Goal: Transaction & Acquisition: Obtain resource

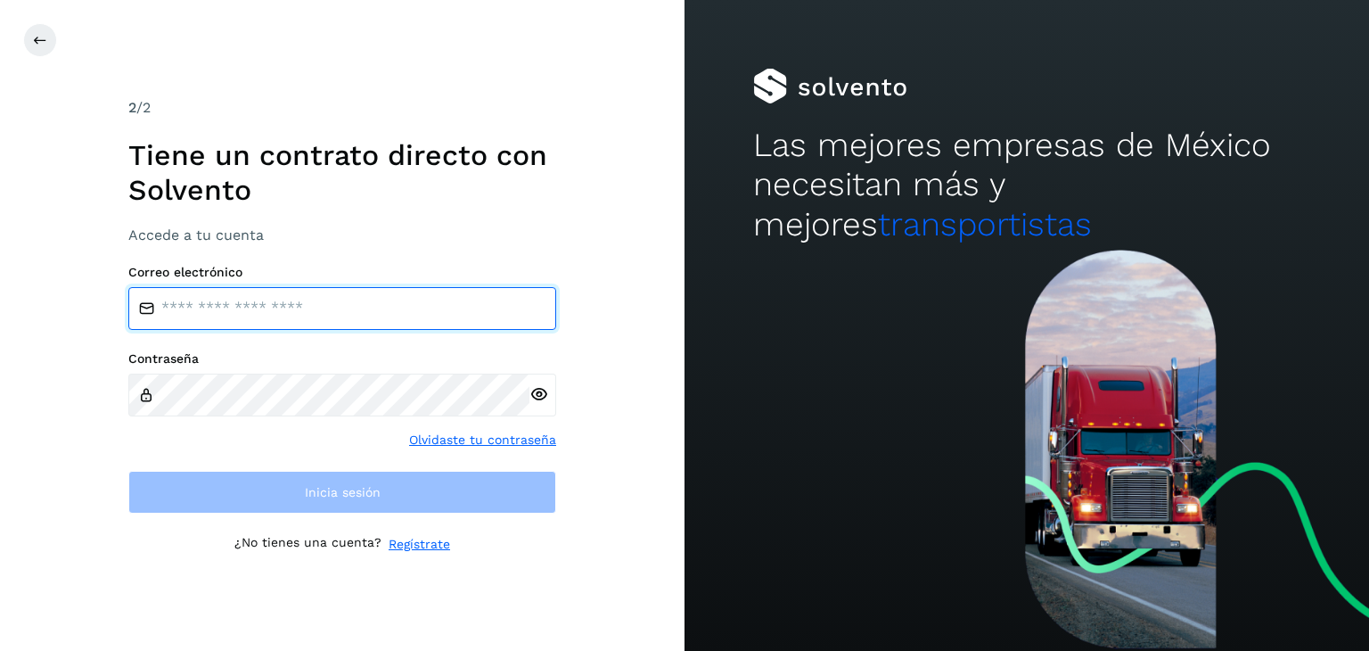
click at [277, 311] on input "email" at bounding box center [342, 308] width 428 height 43
type input "**********"
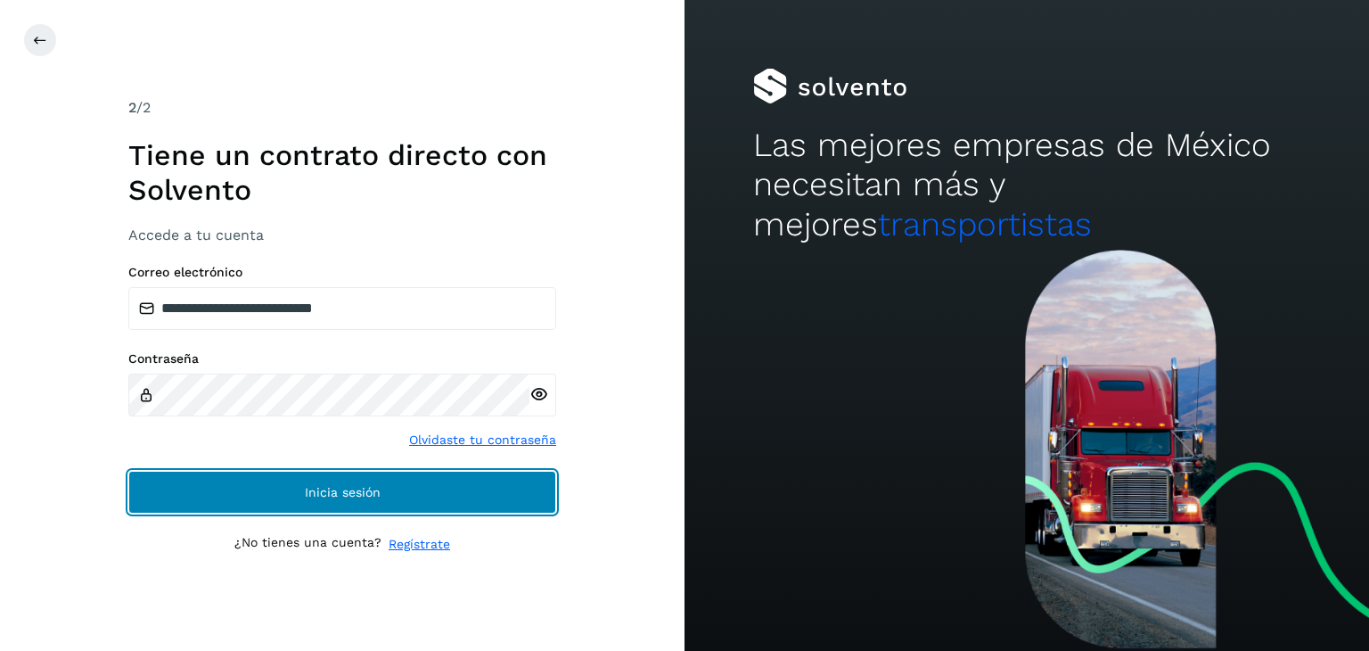
click at [464, 496] on button "Inicia sesión" at bounding box center [342, 492] width 428 height 43
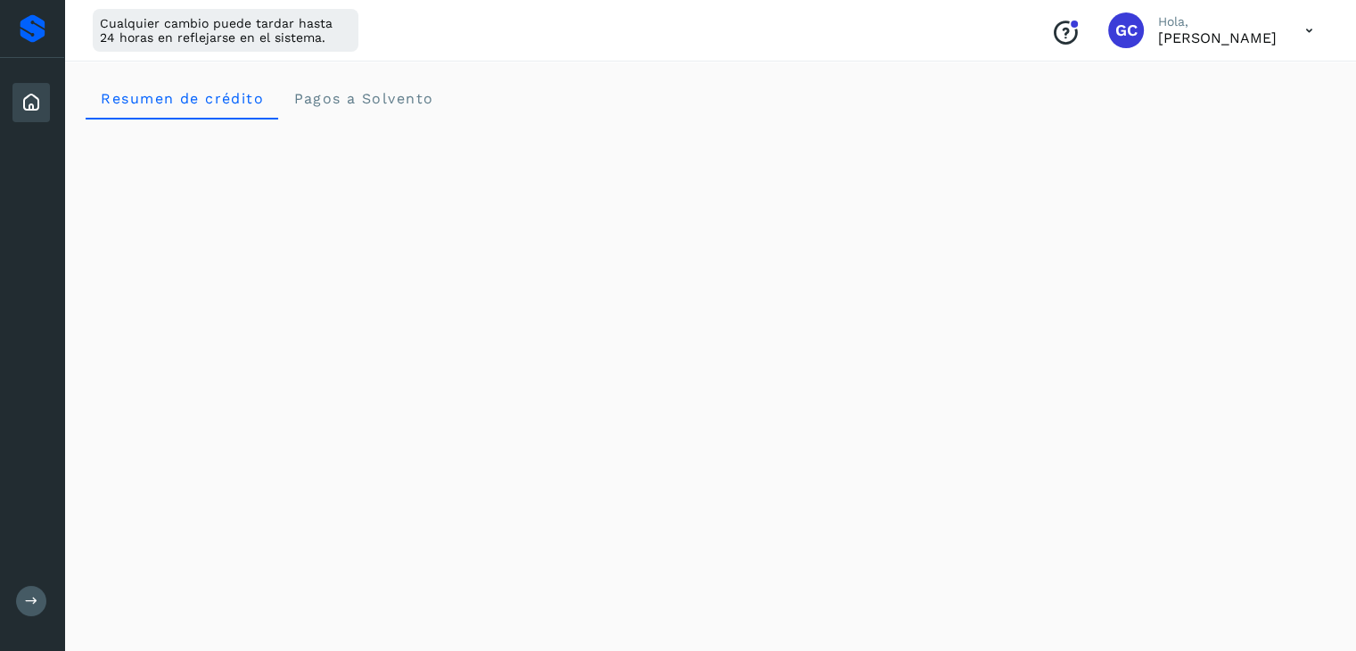
click at [1310, 30] on icon at bounding box center [1309, 30] width 37 height 37
click at [1205, 119] on div "Cerrar sesión" at bounding box center [1220, 115] width 212 height 34
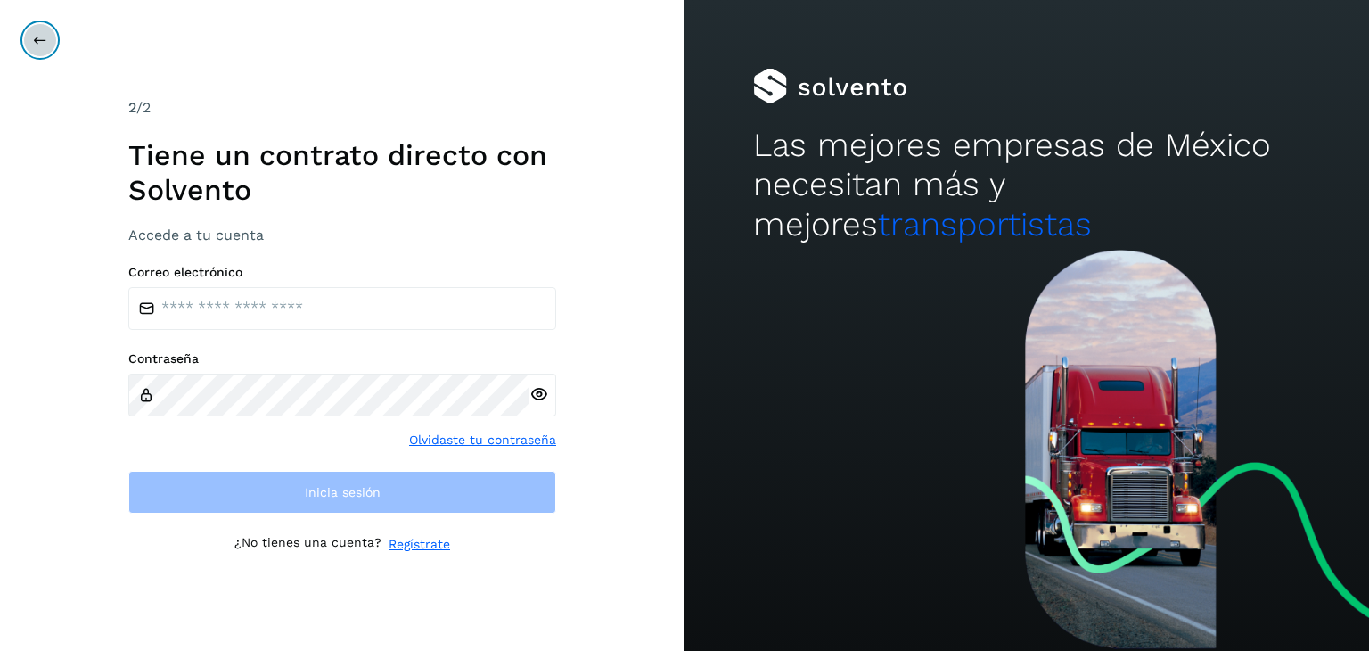
click at [39, 38] on icon at bounding box center [40, 40] width 14 height 14
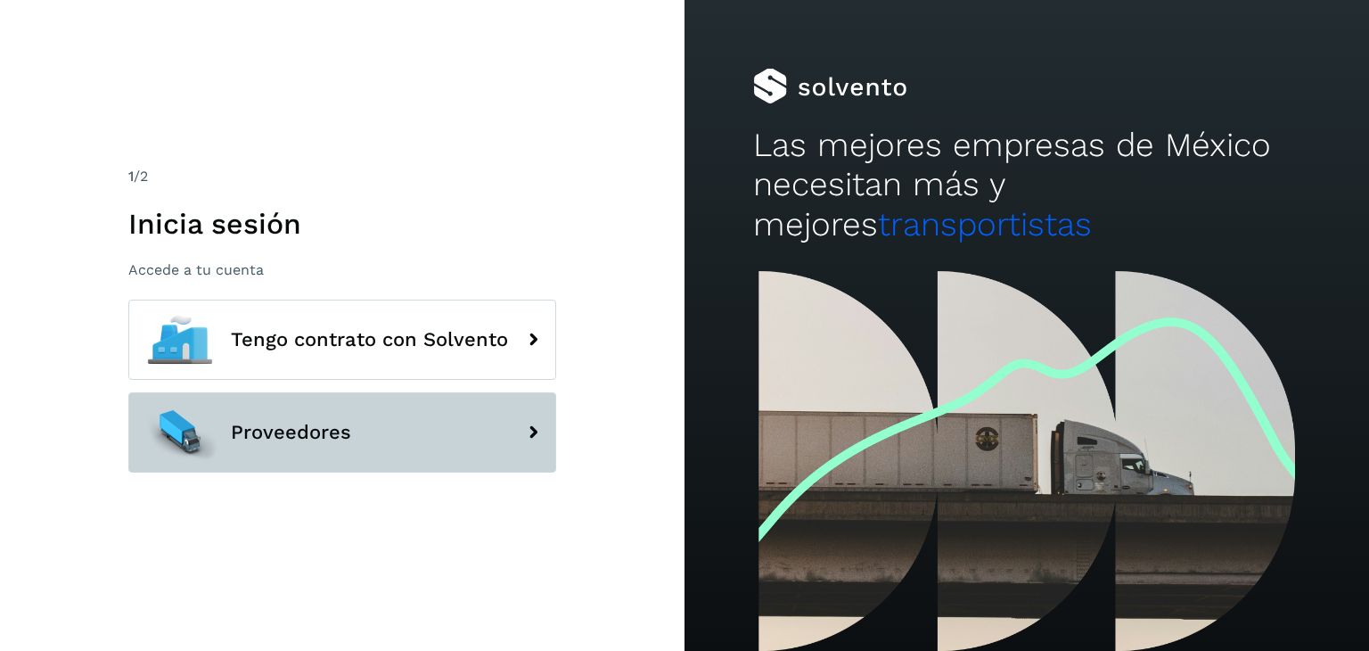
click at [270, 418] on button "Proveedores" at bounding box center [342, 432] width 428 height 80
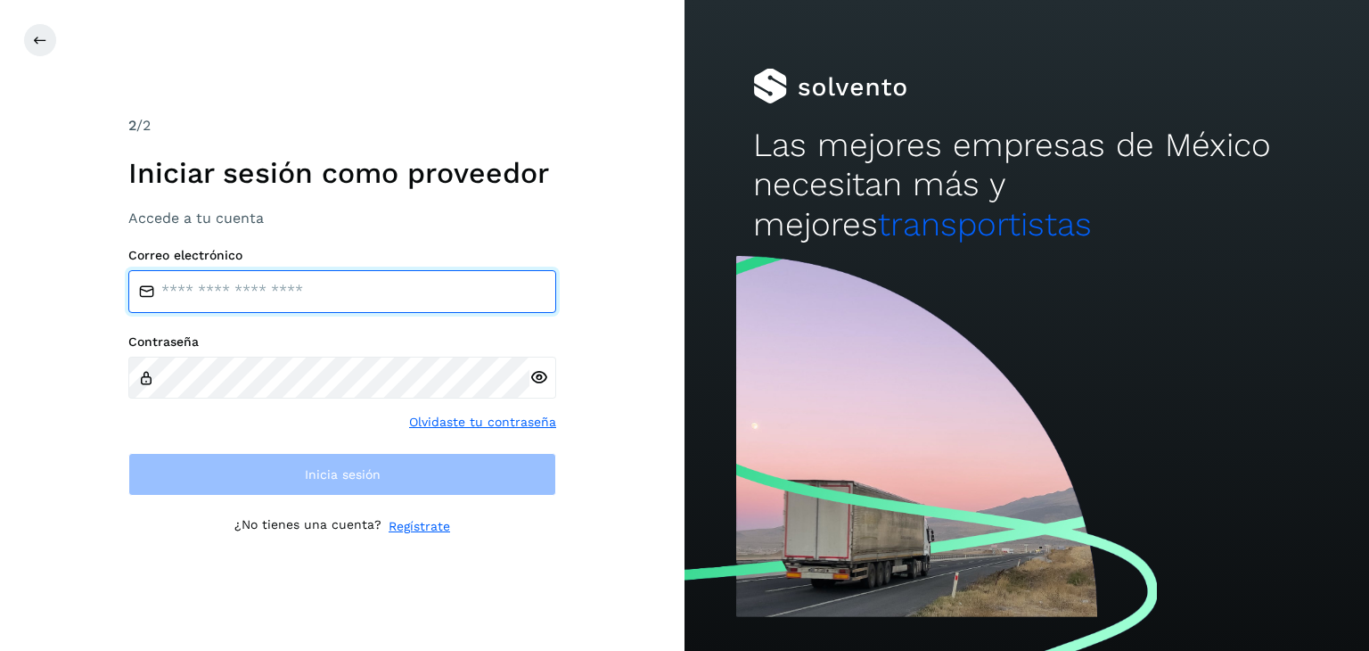
click at [229, 300] on input "email" at bounding box center [342, 291] width 428 height 43
type input "**********"
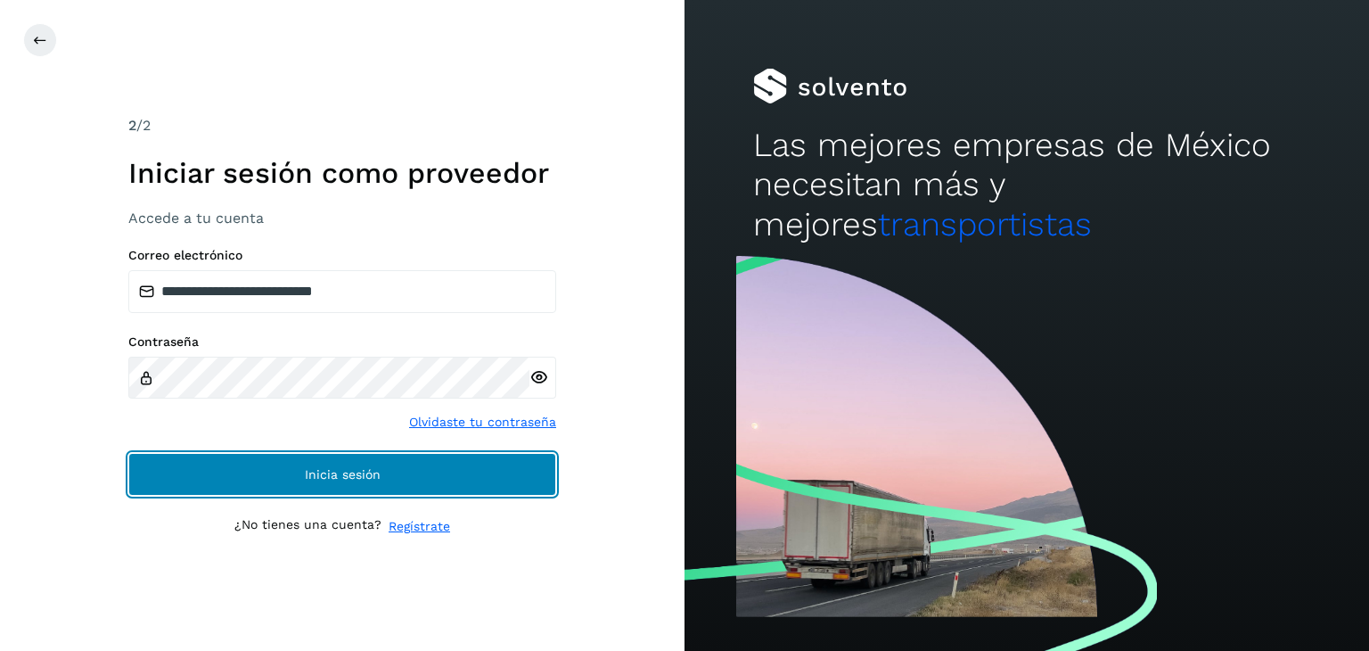
click at [321, 471] on span "Inicia sesión" at bounding box center [343, 474] width 76 height 12
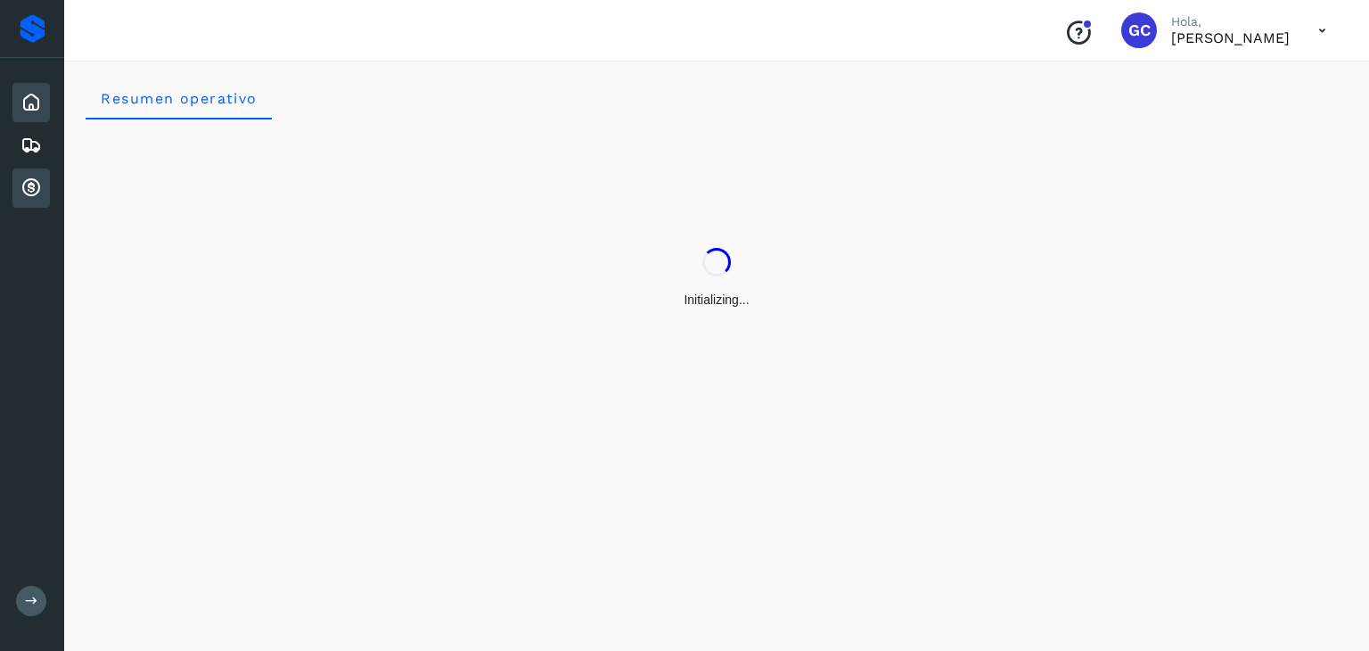
click at [31, 182] on icon at bounding box center [31, 187] width 21 height 21
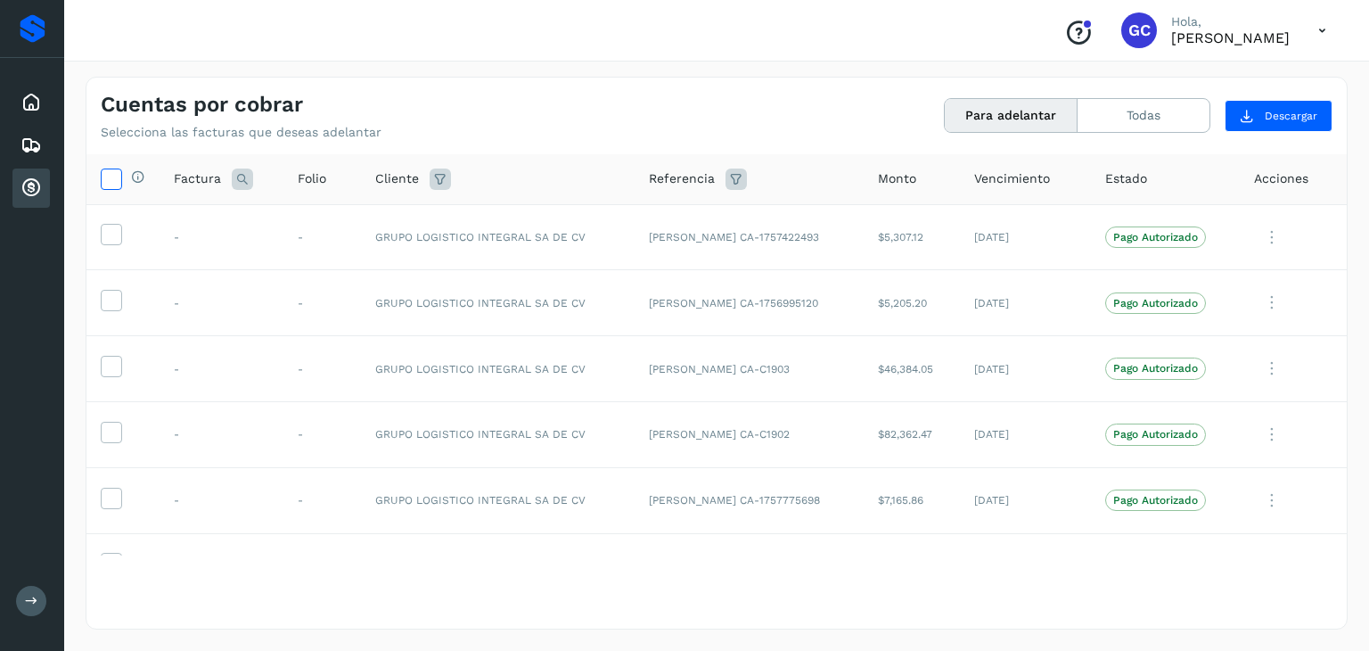
click at [107, 186] on icon at bounding box center [111, 177] width 19 height 19
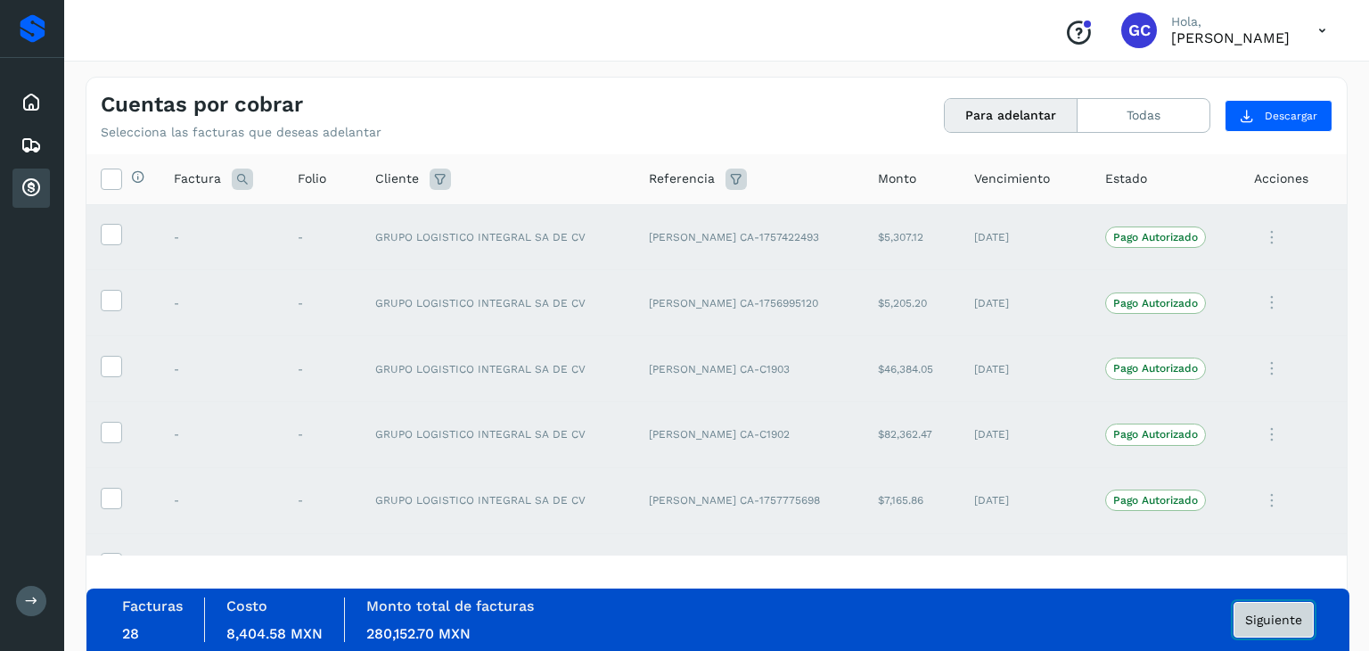
click at [1267, 619] on span "Siguiente" at bounding box center [1273, 619] width 57 height 12
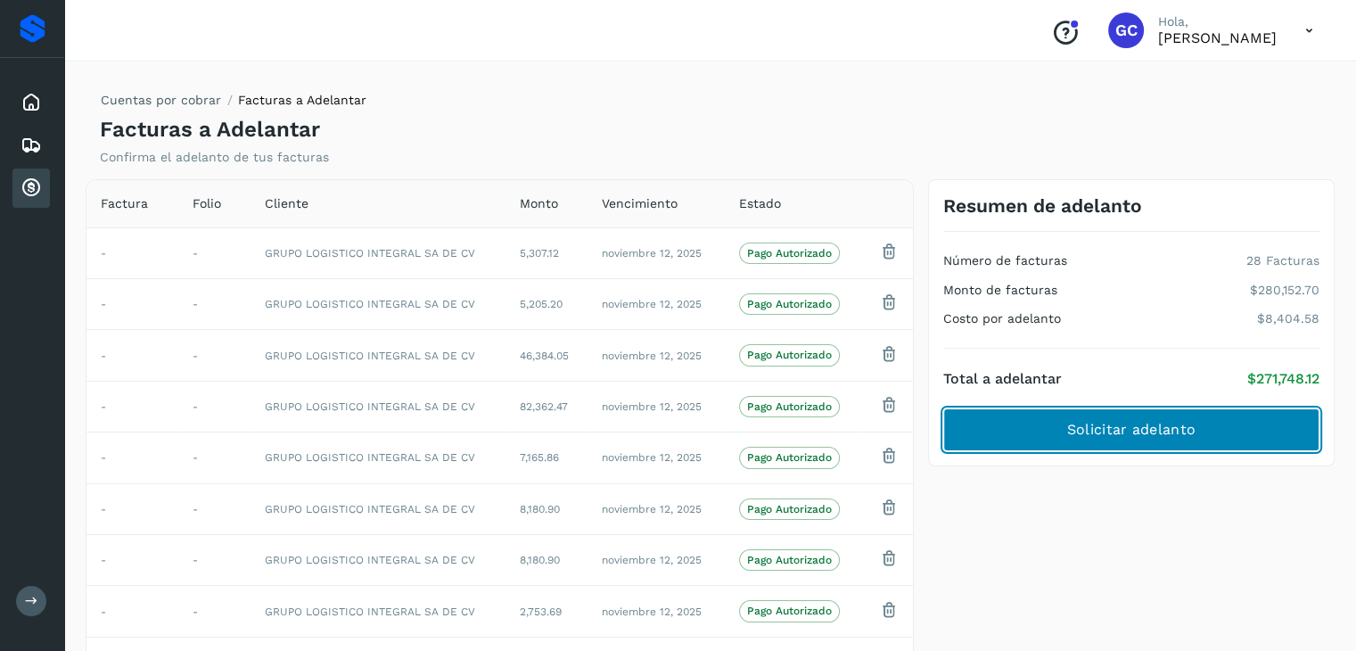
click at [1231, 420] on button "Solicitar adelanto" at bounding box center [1131, 429] width 376 height 43
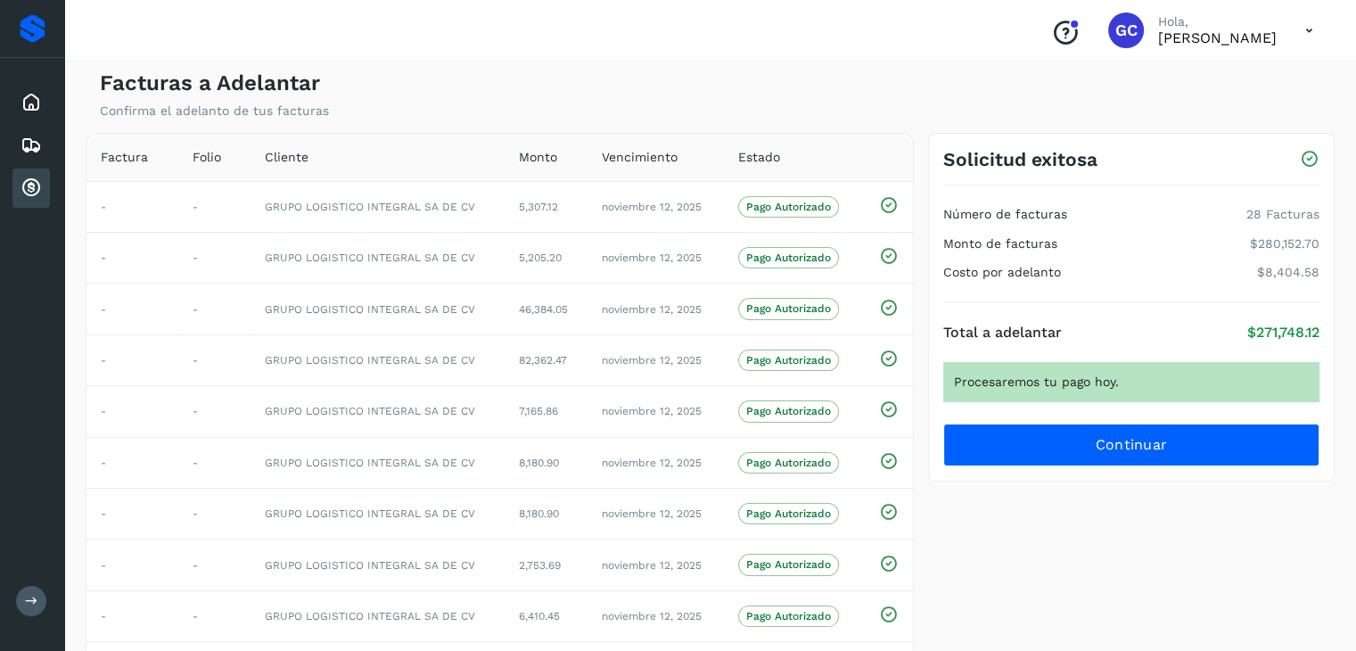
scroll to position [43, 0]
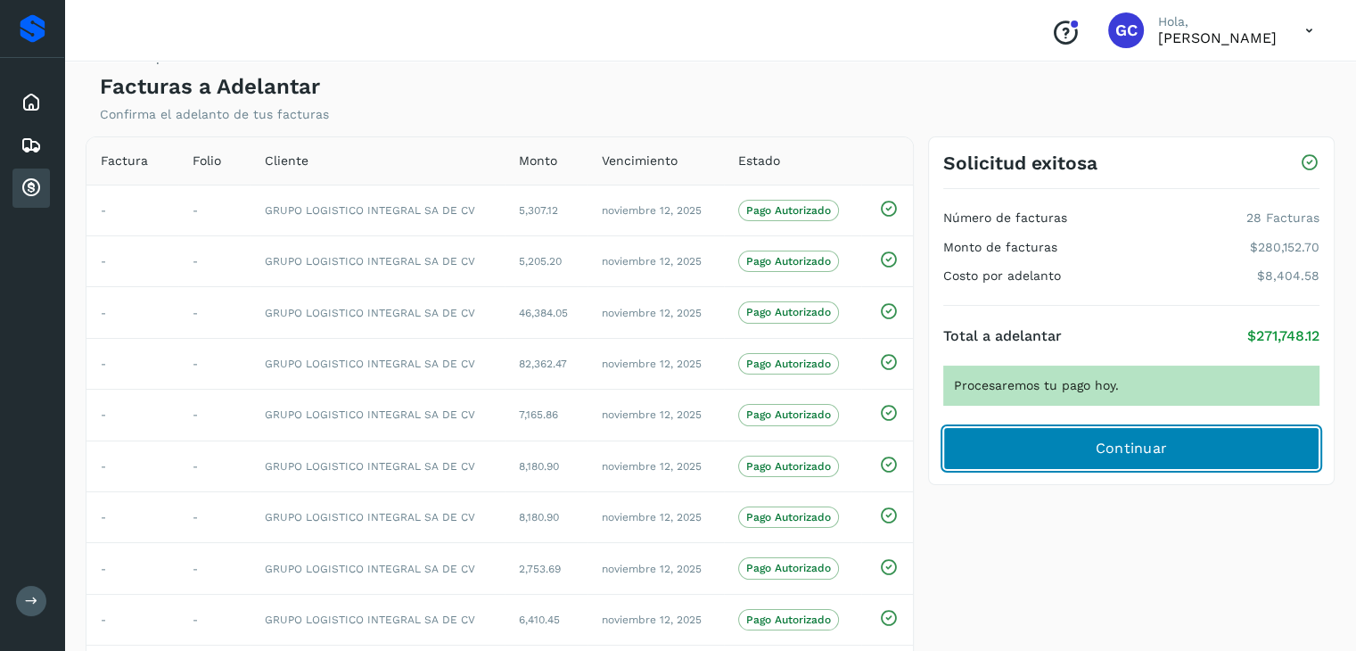
click at [1167, 449] on button "Continuar" at bounding box center [1131, 448] width 376 height 43
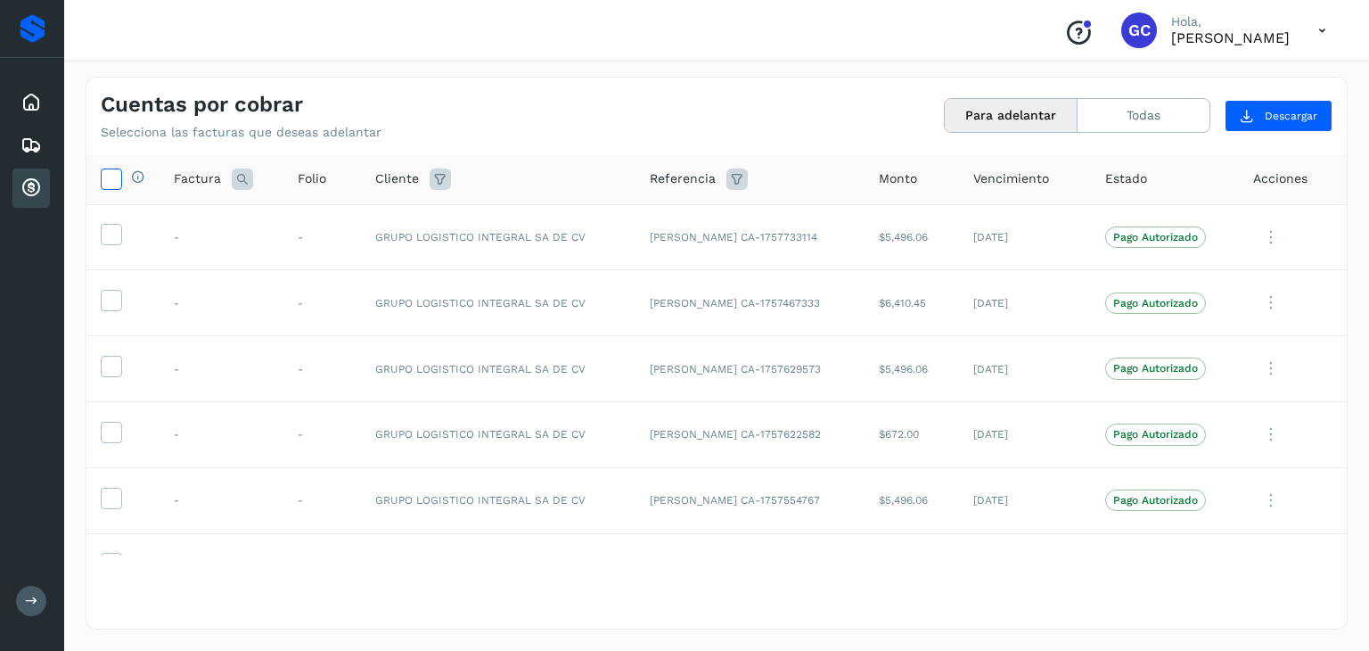
click at [118, 181] on icon at bounding box center [111, 177] width 19 height 19
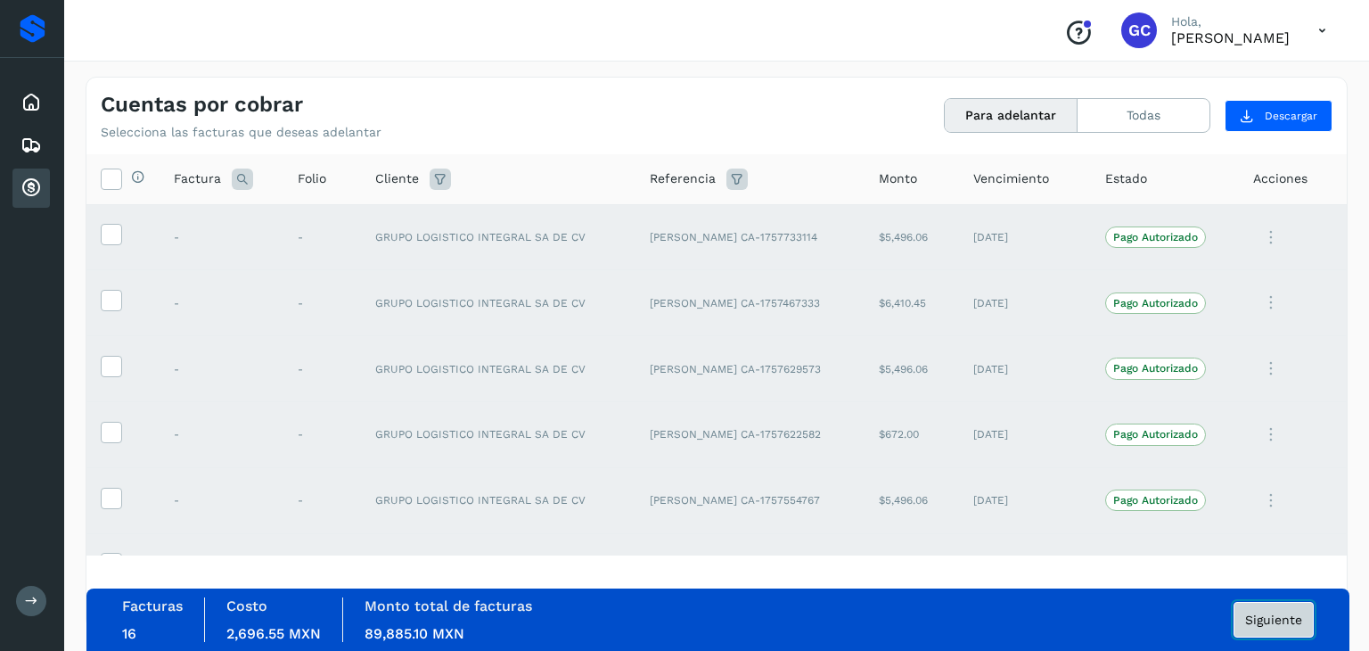
click at [1255, 614] on span "Siguiente" at bounding box center [1273, 619] width 57 height 12
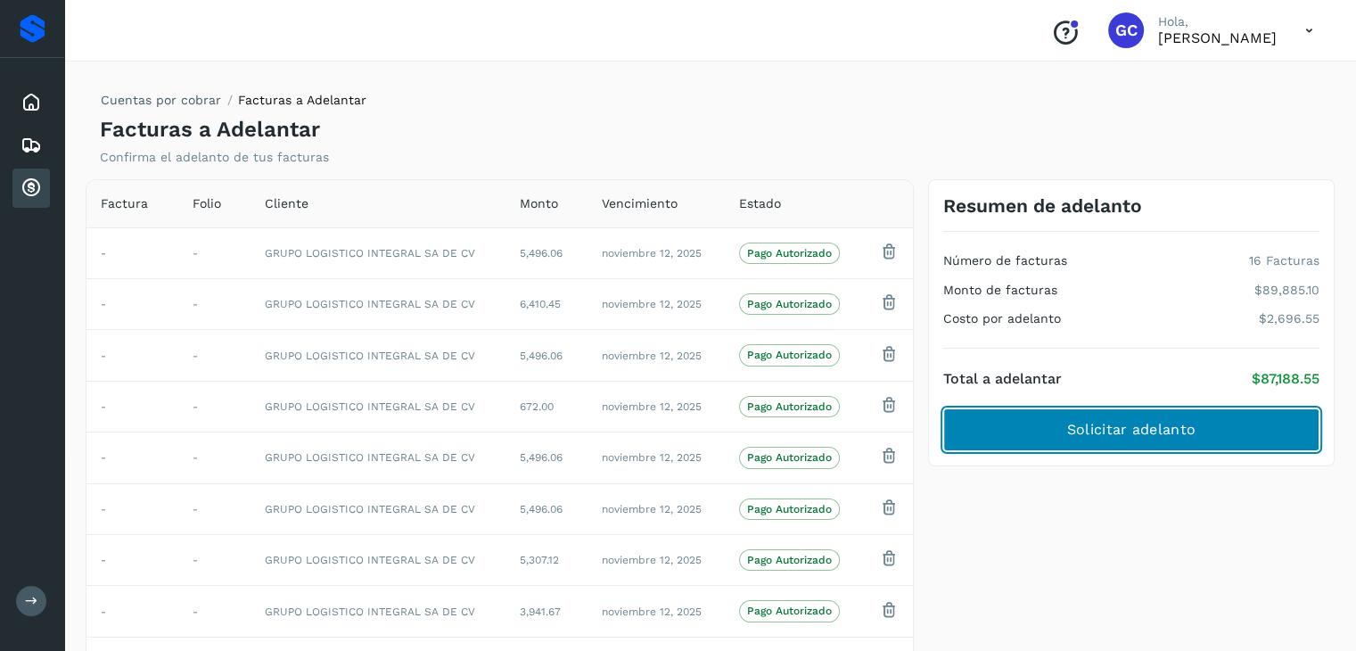
click at [1153, 433] on span "Solicitar adelanto" at bounding box center [1131, 430] width 128 height 20
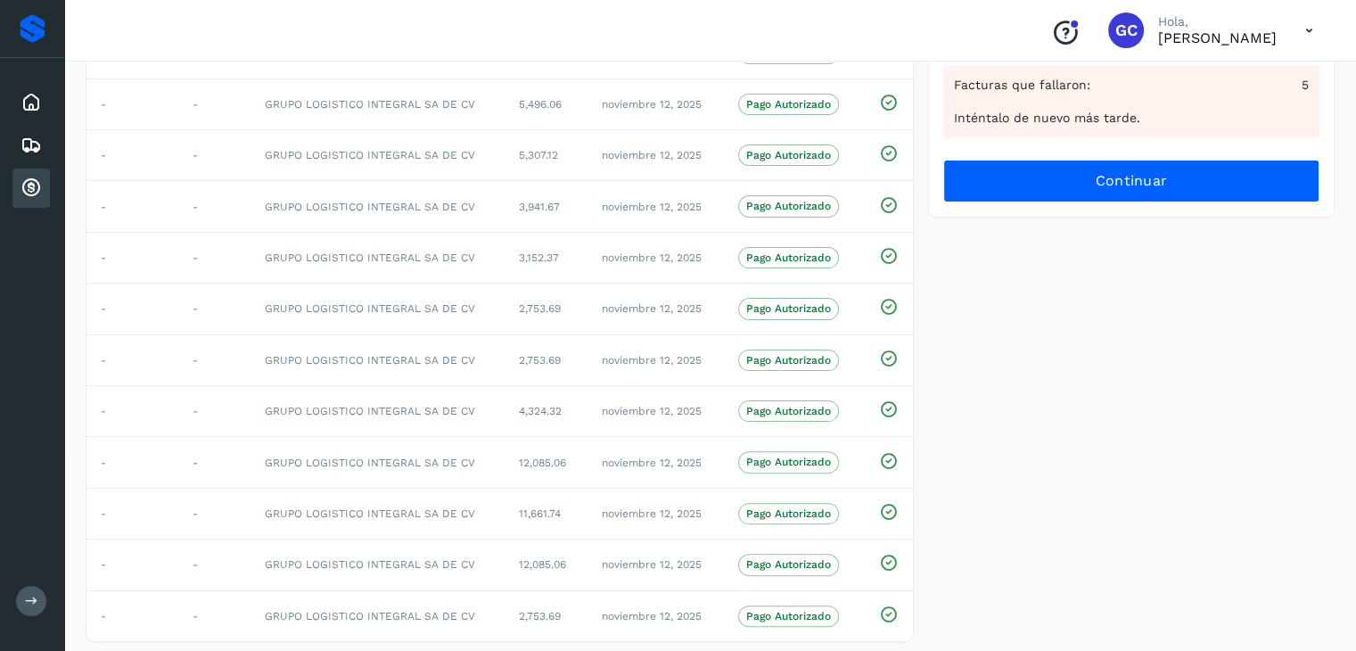
scroll to position [436, 0]
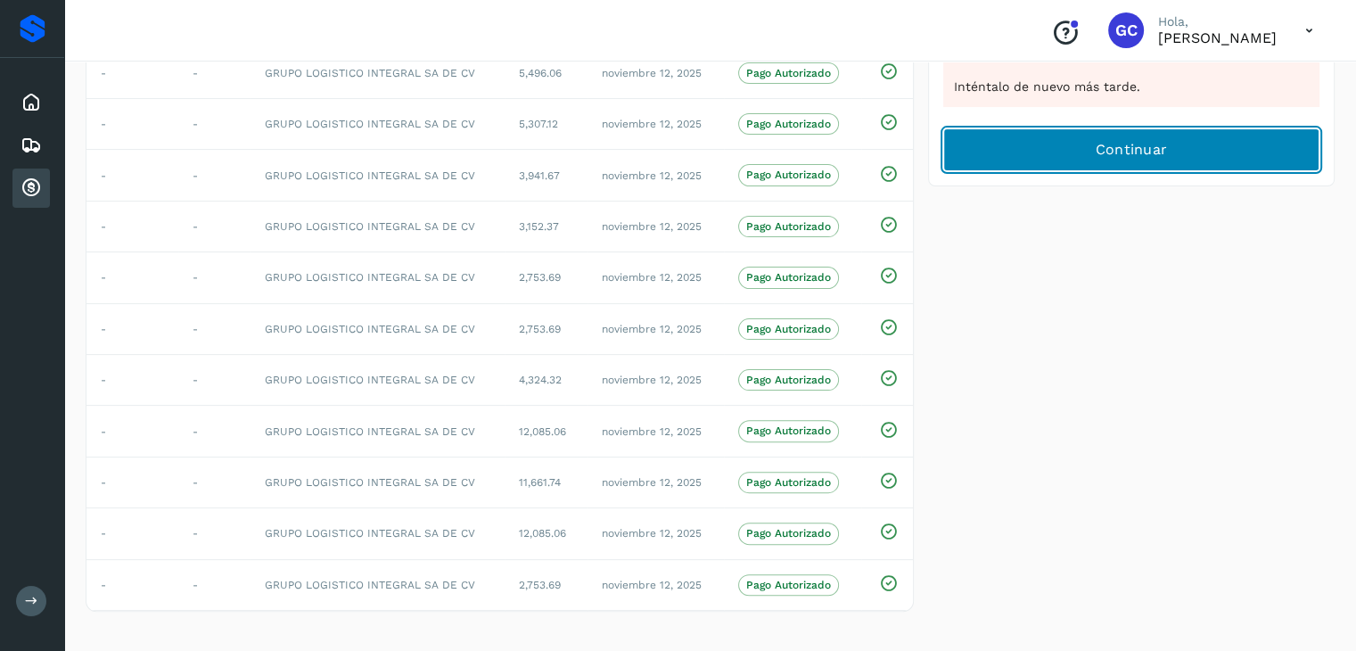
click at [1156, 140] on span "Continuar" at bounding box center [1131, 150] width 72 height 20
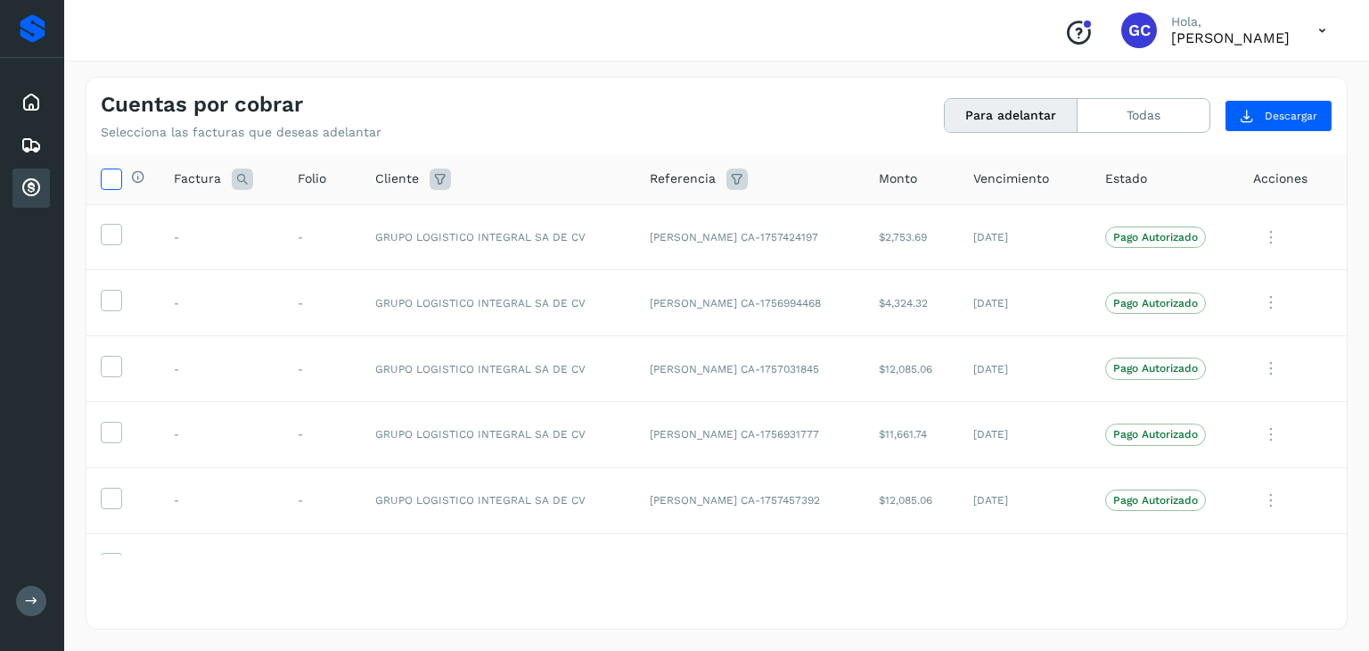
click at [103, 176] on icon at bounding box center [111, 177] width 19 height 19
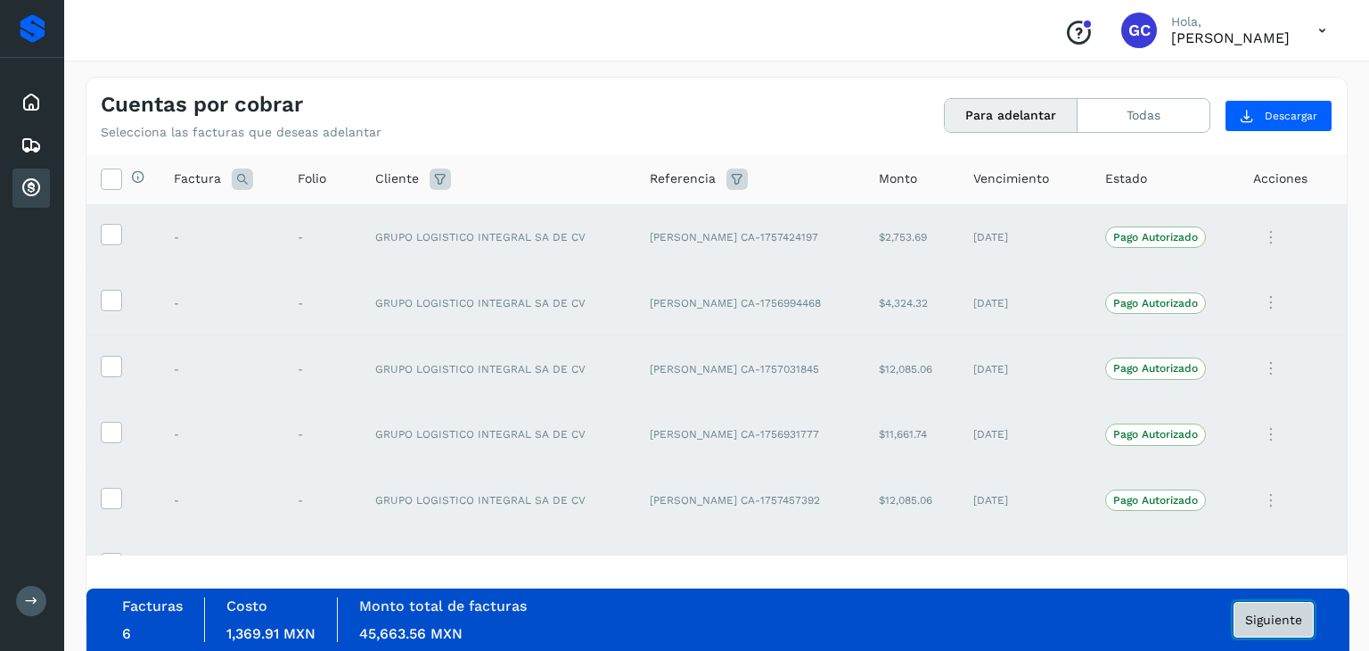
click at [1273, 619] on button "Siguiente" at bounding box center [1274, 620] width 80 height 36
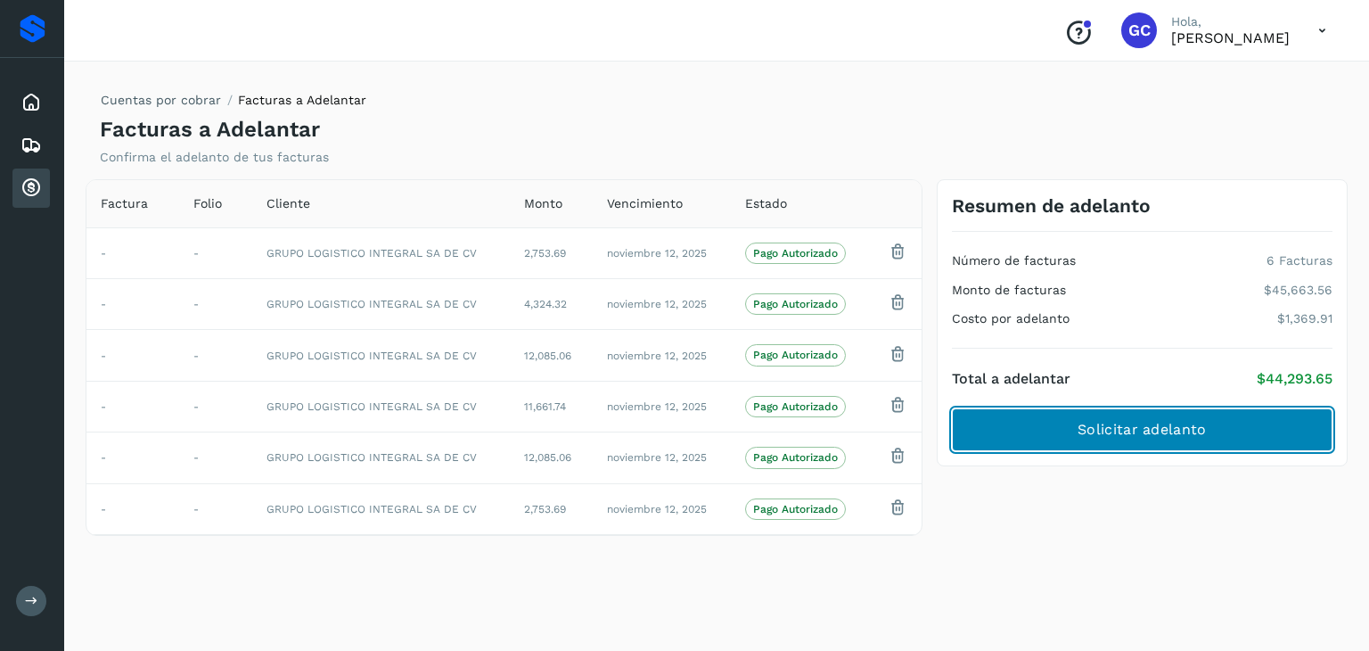
click at [1223, 427] on button "Solicitar adelanto" at bounding box center [1142, 429] width 381 height 43
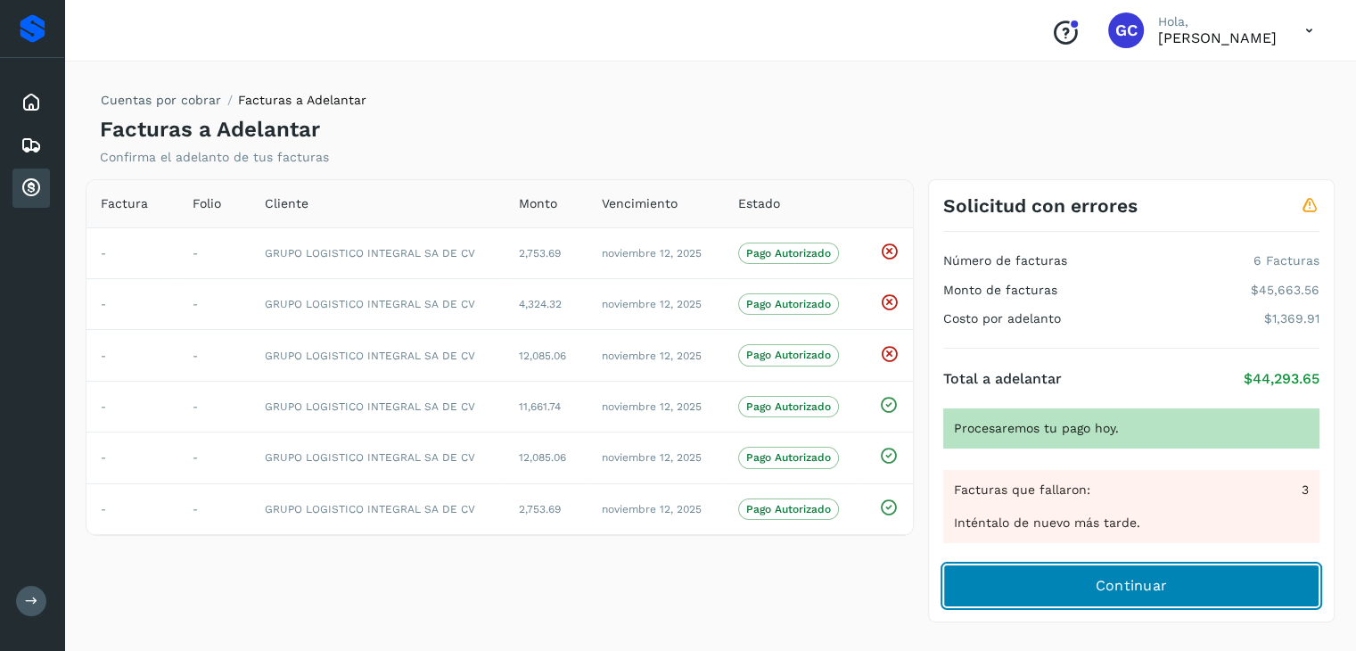
click at [1159, 589] on span "Continuar" at bounding box center [1131, 586] width 72 height 20
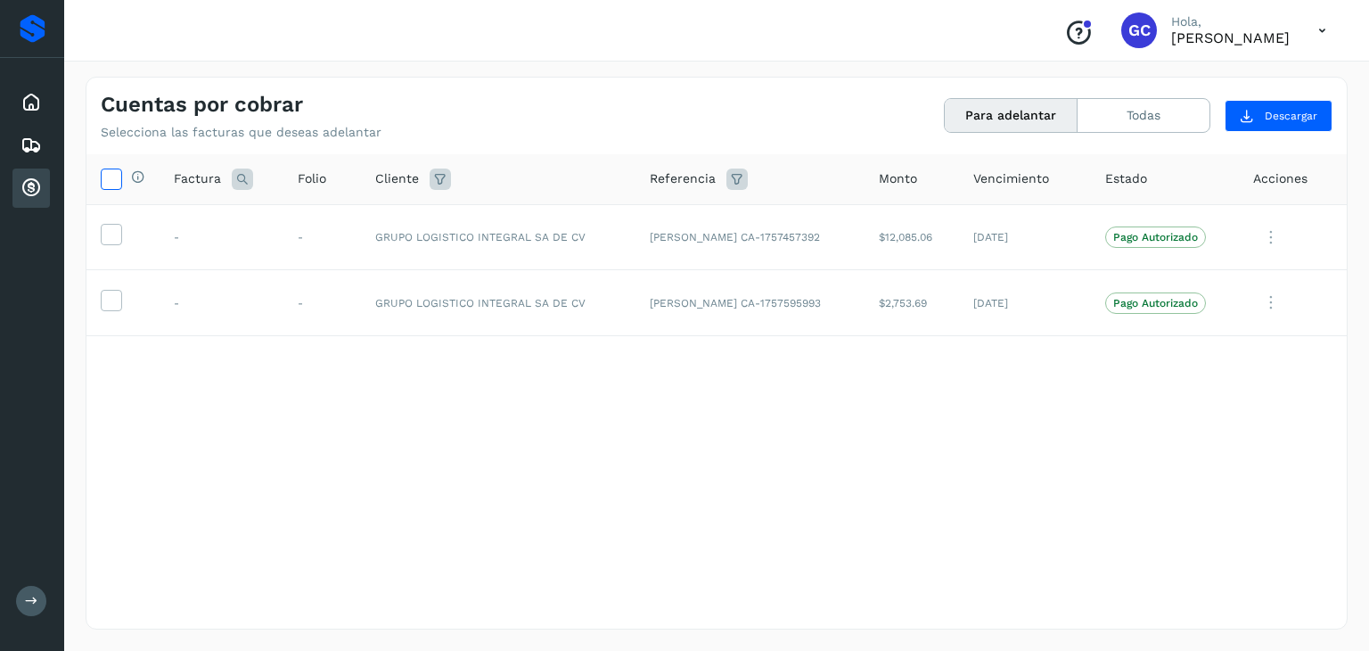
click at [111, 181] on icon at bounding box center [111, 177] width 19 height 19
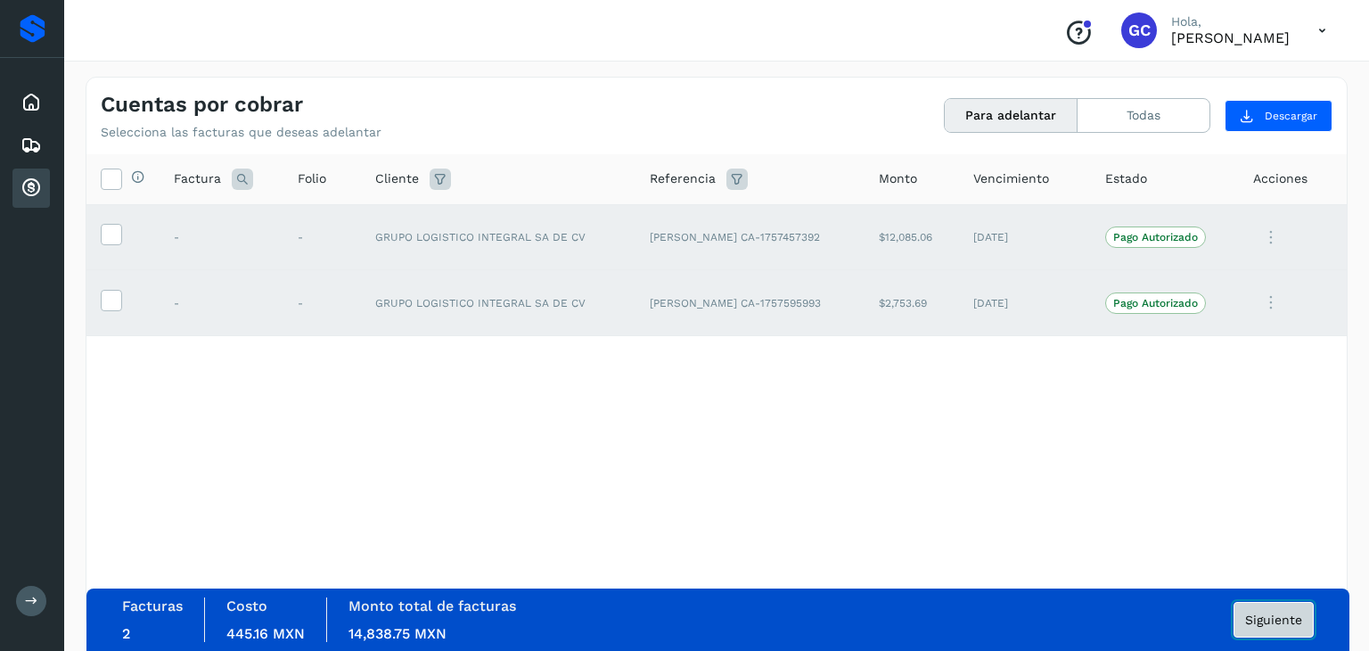
click at [1281, 619] on button "Siguiente" at bounding box center [1274, 620] width 80 height 36
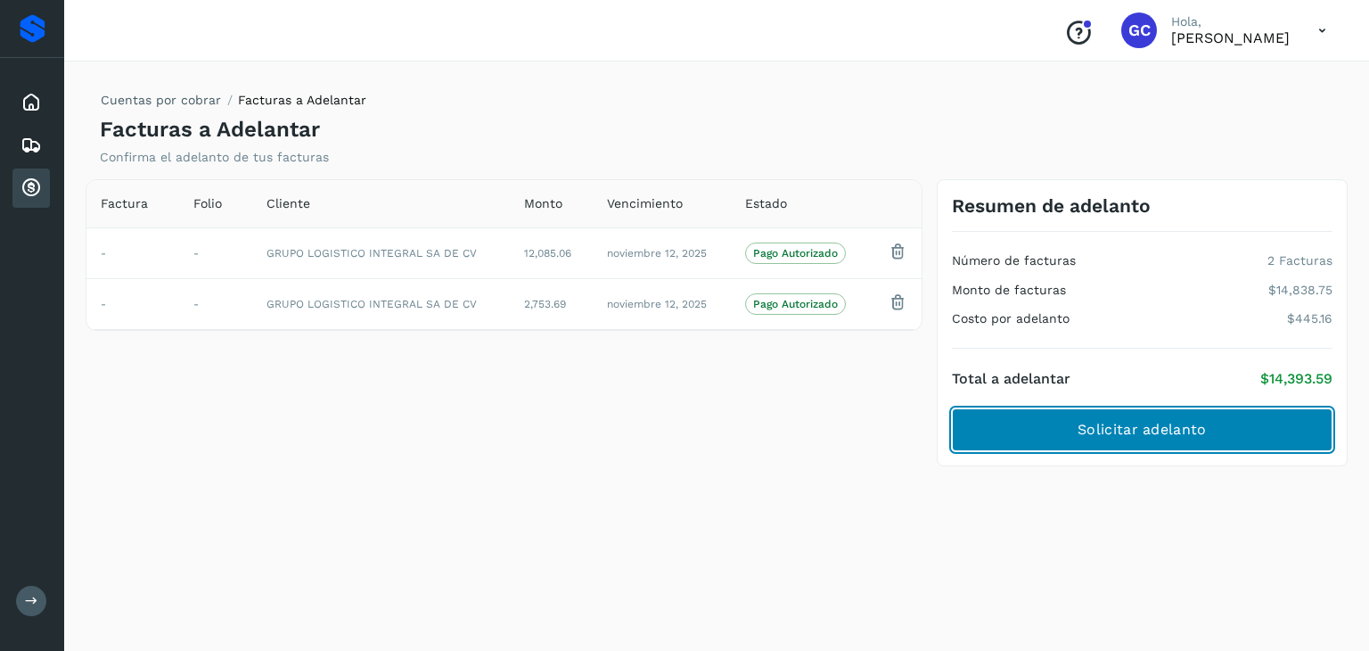
click at [1191, 418] on button "Solicitar adelanto" at bounding box center [1142, 429] width 381 height 43
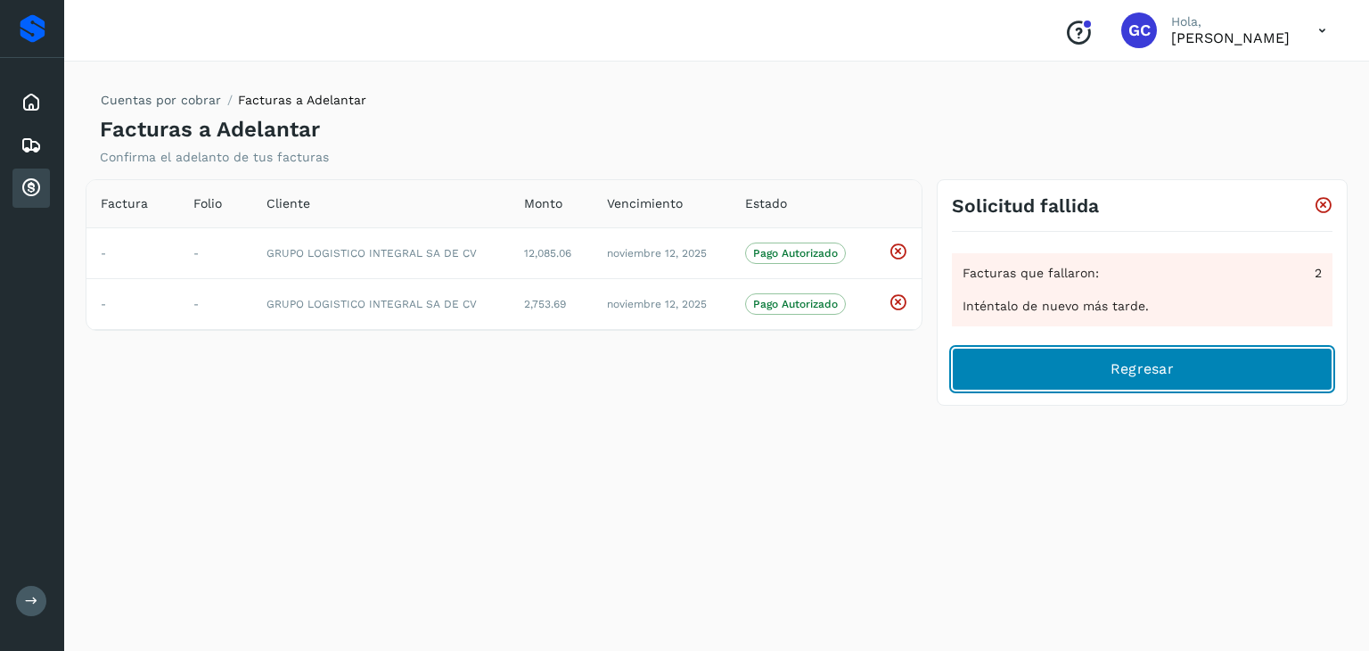
click at [1159, 368] on span "Regresar" at bounding box center [1142, 369] width 63 height 20
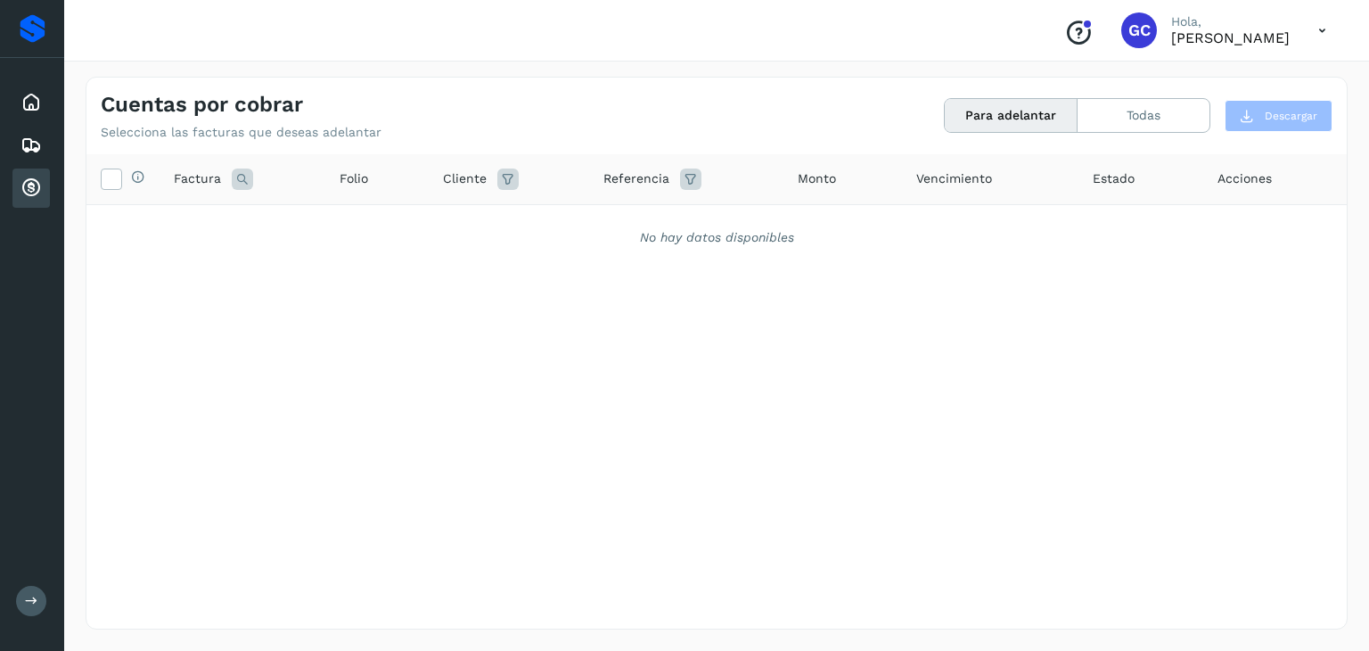
click at [995, 110] on button "Para adelantar" at bounding box center [1011, 115] width 133 height 33
click at [1148, 118] on button "Todas" at bounding box center [1144, 115] width 132 height 33
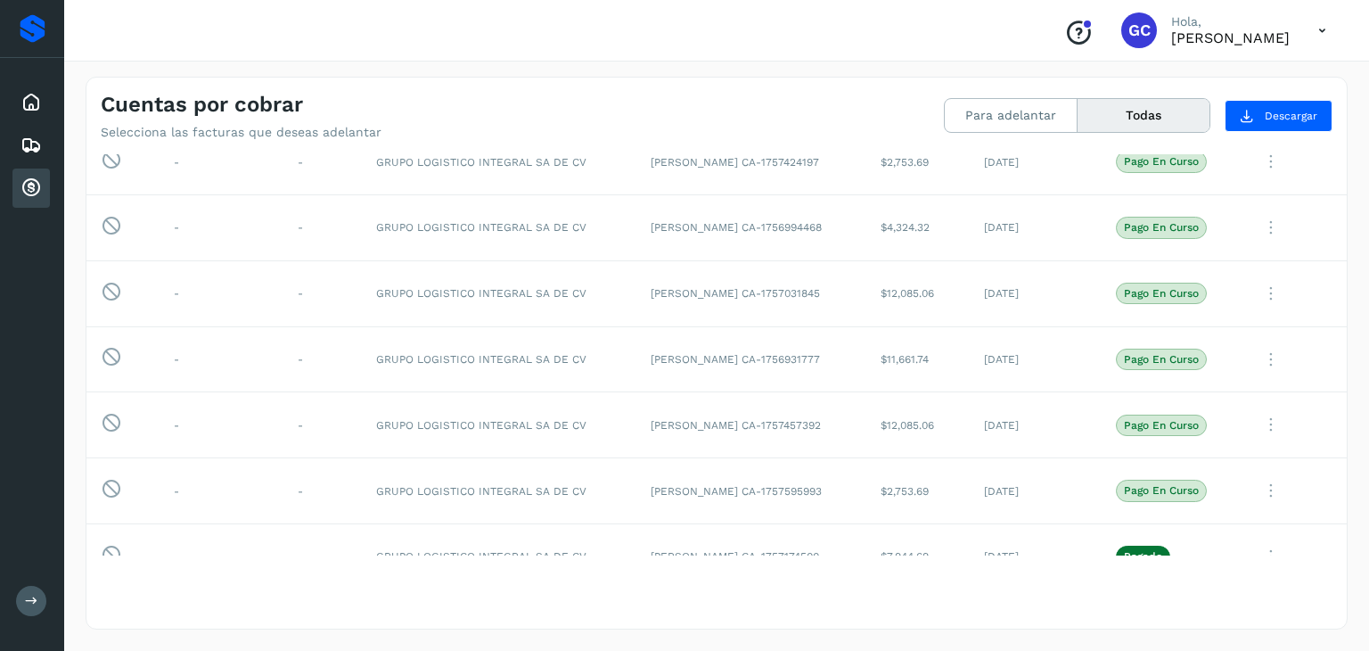
scroll to position [1533, 0]
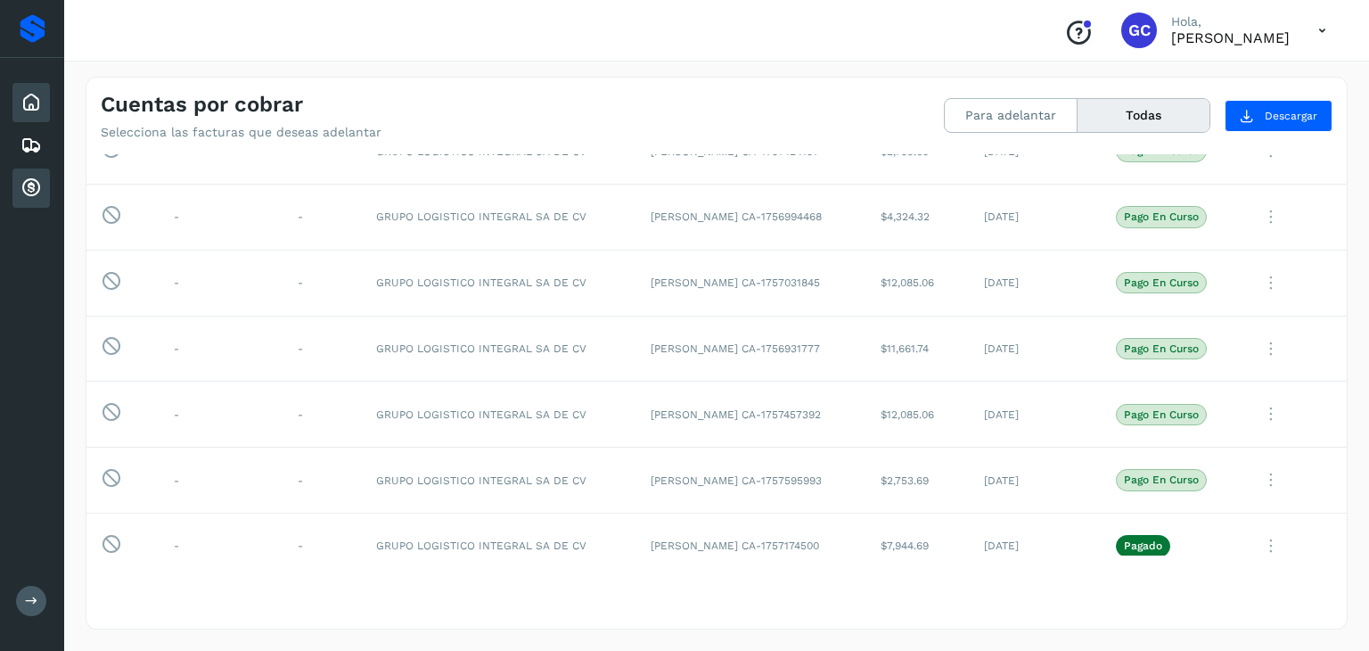
click at [37, 96] on icon at bounding box center [31, 102] width 21 height 21
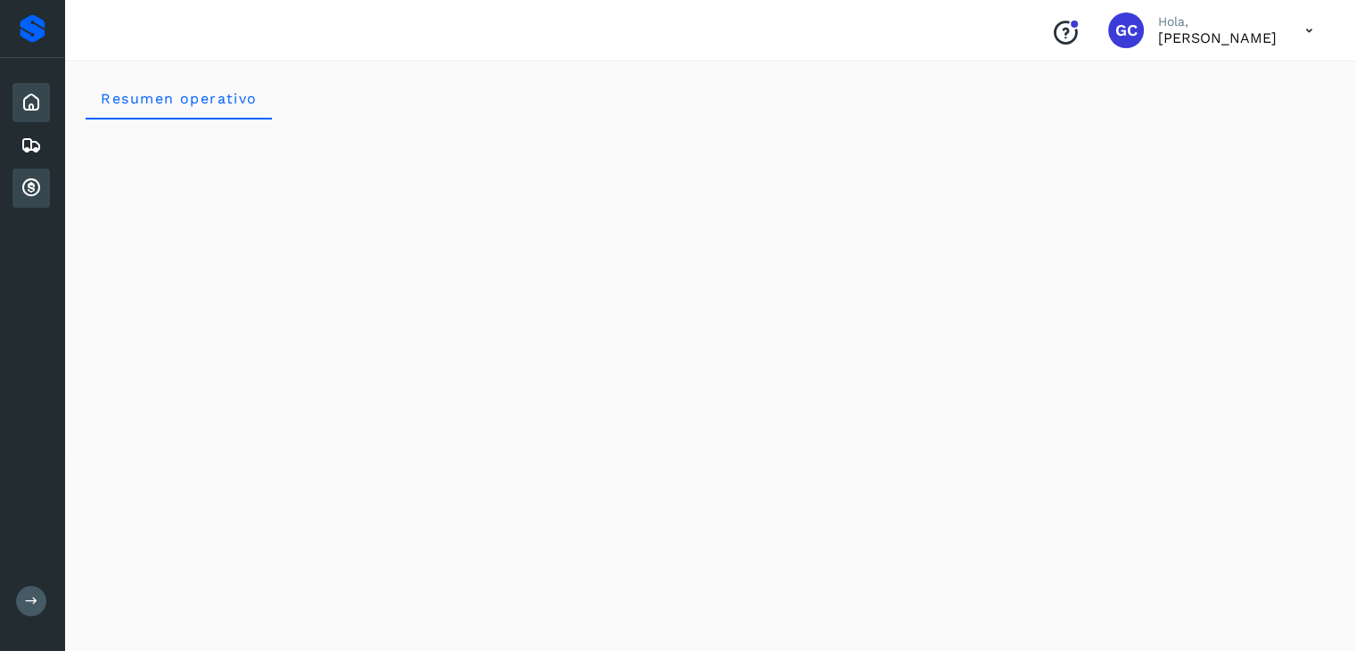
click at [32, 183] on icon at bounding box center [31, 187] width 21 height 21
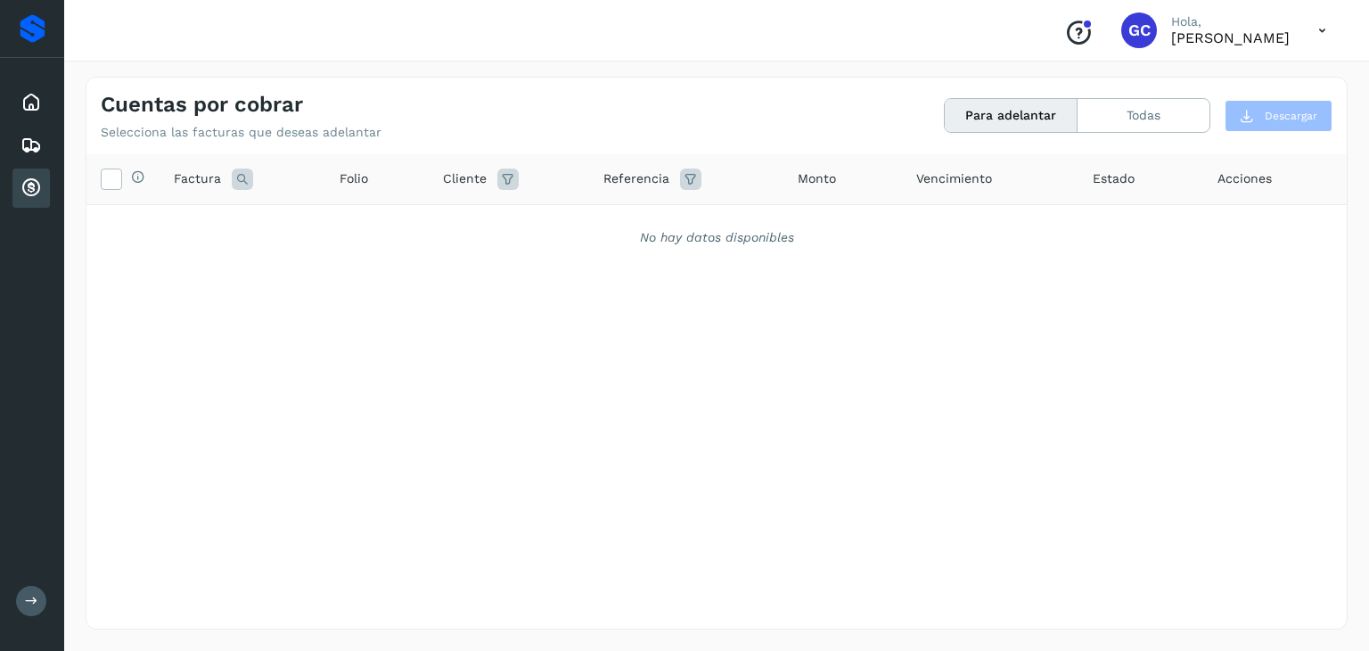
click at [1326, 26] on icon at bounding box center [1322, 30] width 37 height 37
click at [1179, 79] on div "Cerrar sesión" at bounding box center [1234, 80] width 212 height 34
